Goal: Information Seeking & Learning: Understand process/instructions

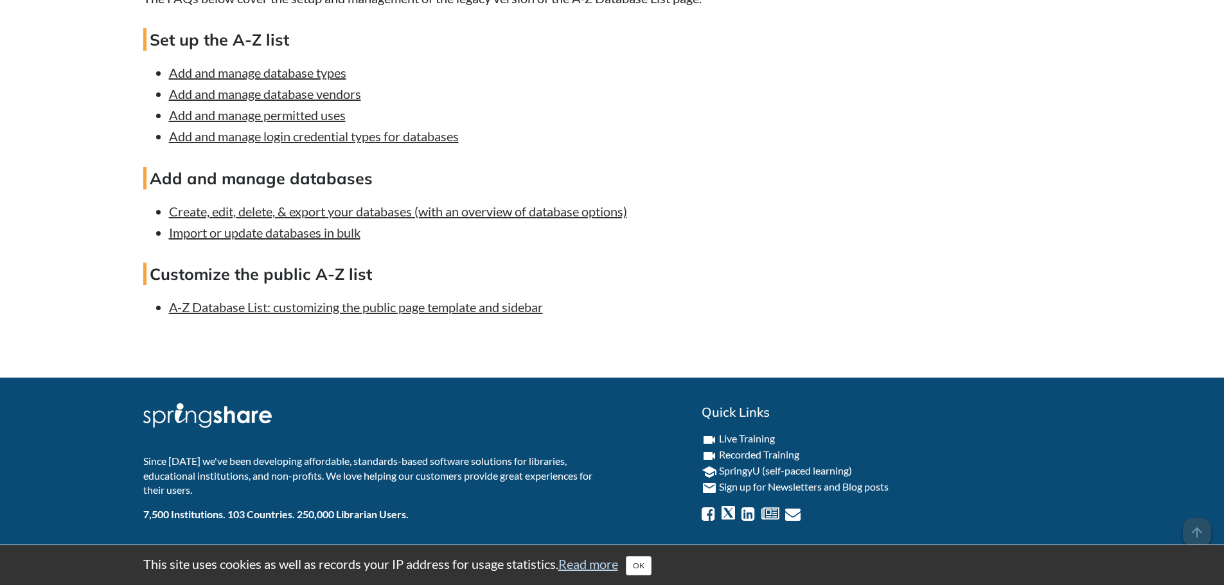
scroll to position [3801, 0]
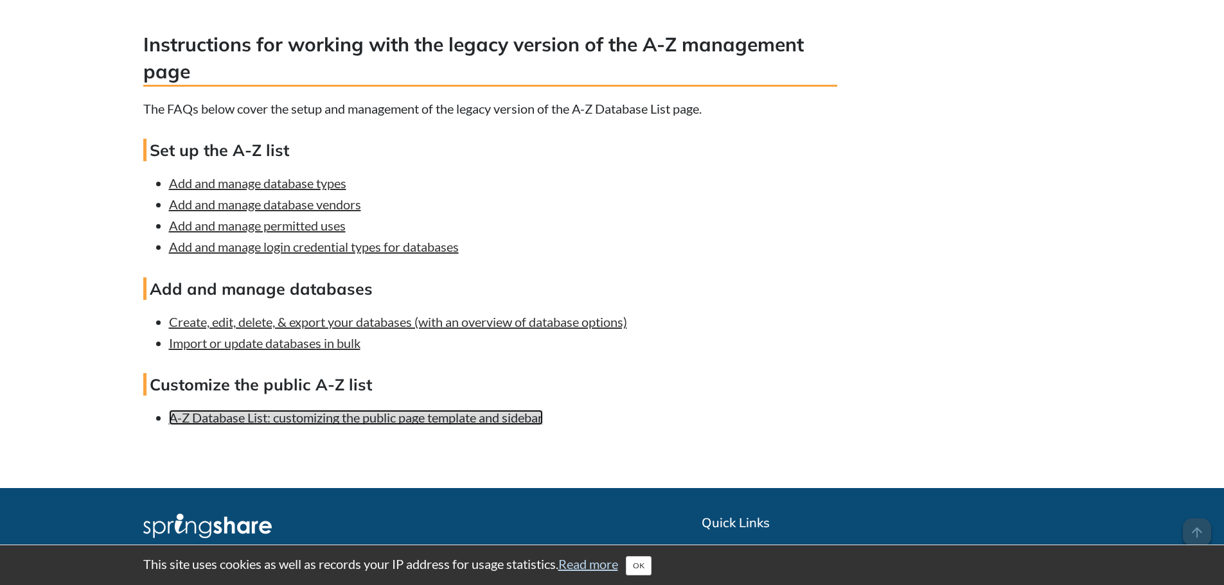
click at [270, 425] on link "A-Z Database List: customizing the public page template and sidebar" at bounding box center [356, 417] width 374 height 15
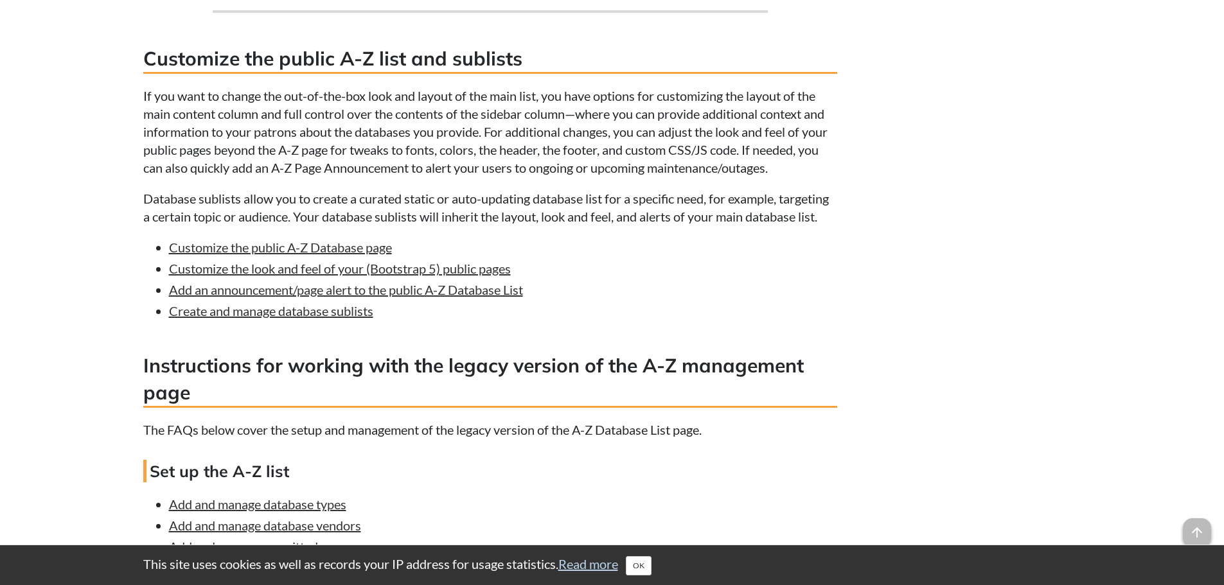
scroll to position [3801, 0]
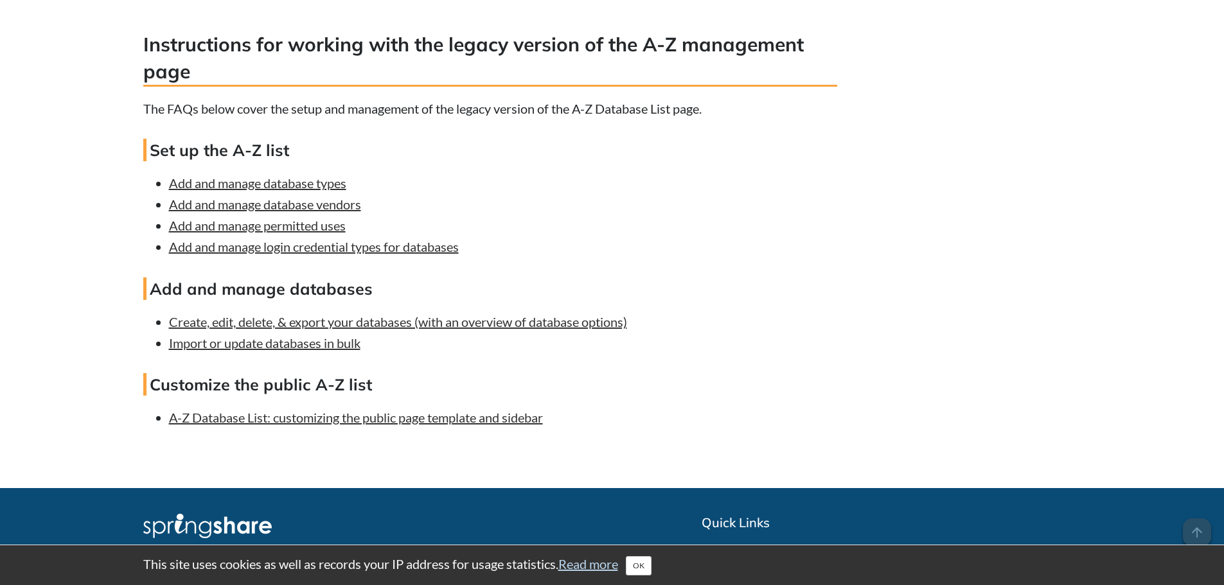
click at [386, 69] on h3 "Instructions for working with the legacy version of the A-Z management page" at bounding box center [490, 59] width 694 height 56
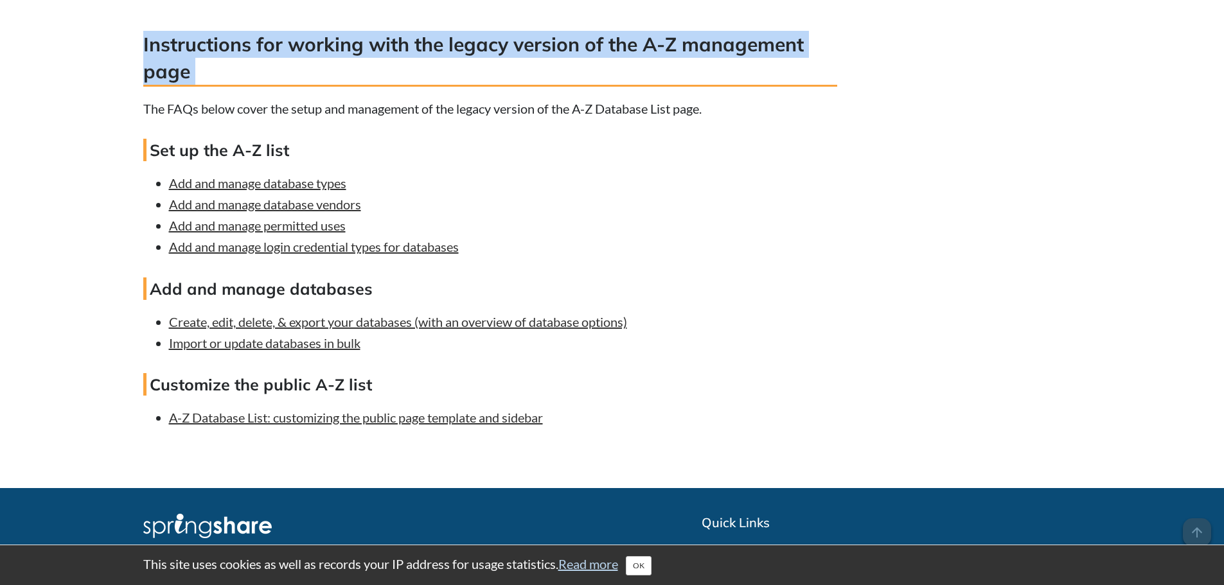
click at [386, 69] on h3 "Instructions for working with the legacy version of the A-Z management page" at bounding box center [490, 59] width 694 height 56
